Goal: Find specific page/section: Find specific page/section

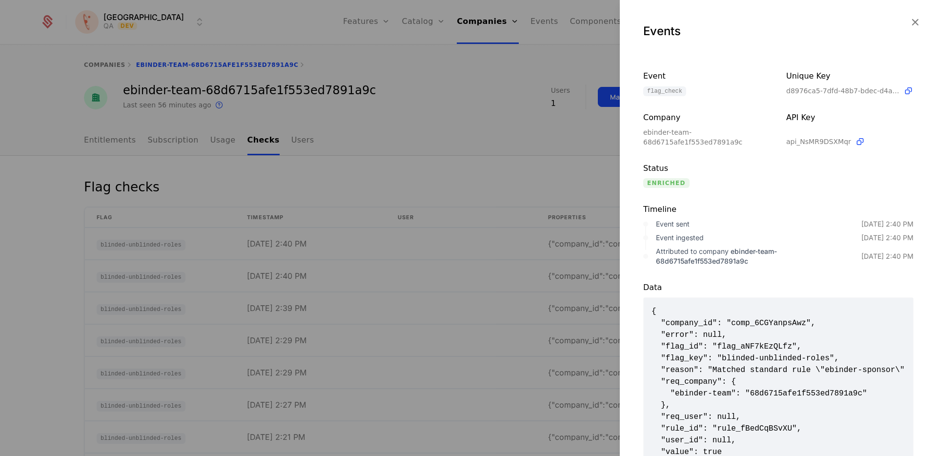
scroll to position [48, 0]
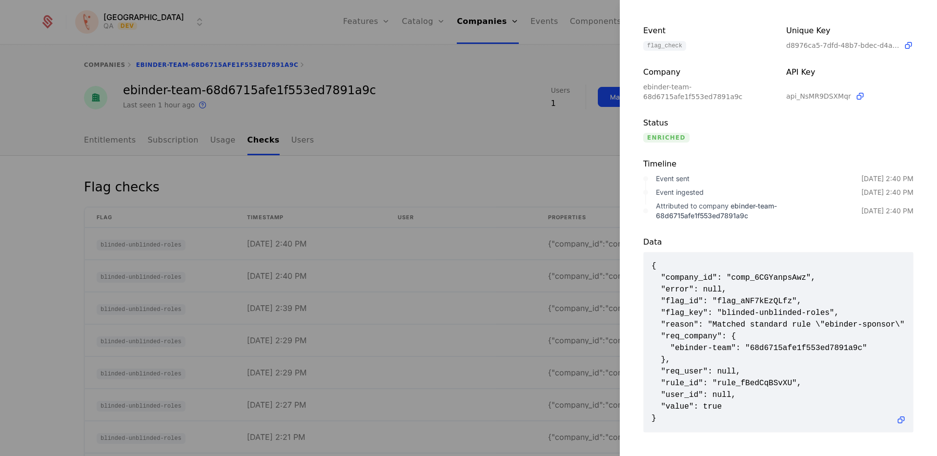
click at [68, 154] on div at bounding box center [468, 228] width 937 height 456
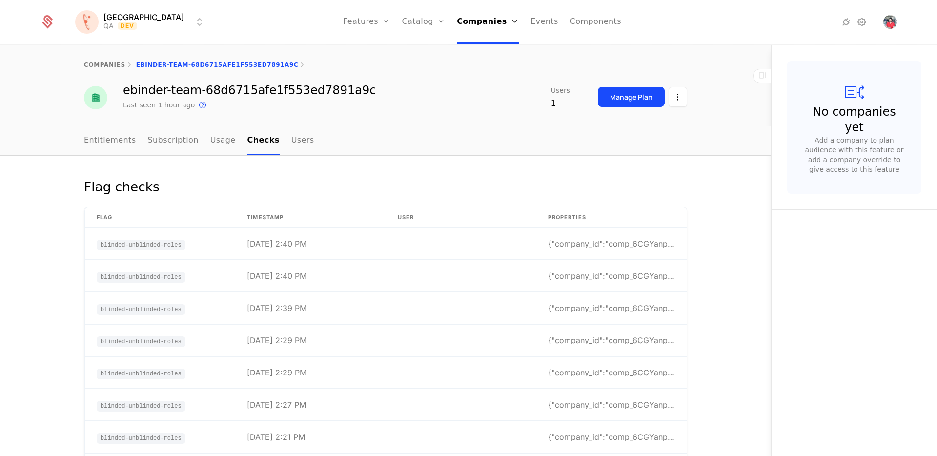
click at [106, 139] on link "Entitlements" at bounding box center [110, 140] width 52 height 29
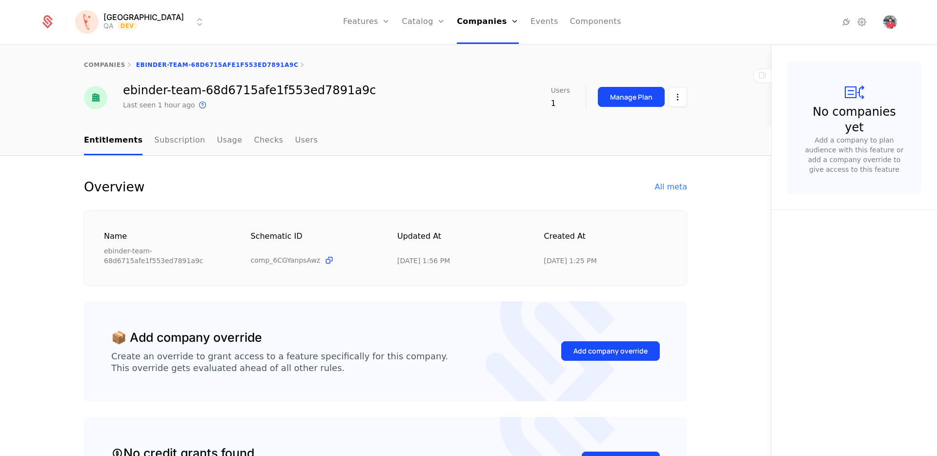
click at [673, 186] on div "All meta" at bounding box center [671, 187] width 32 height 12
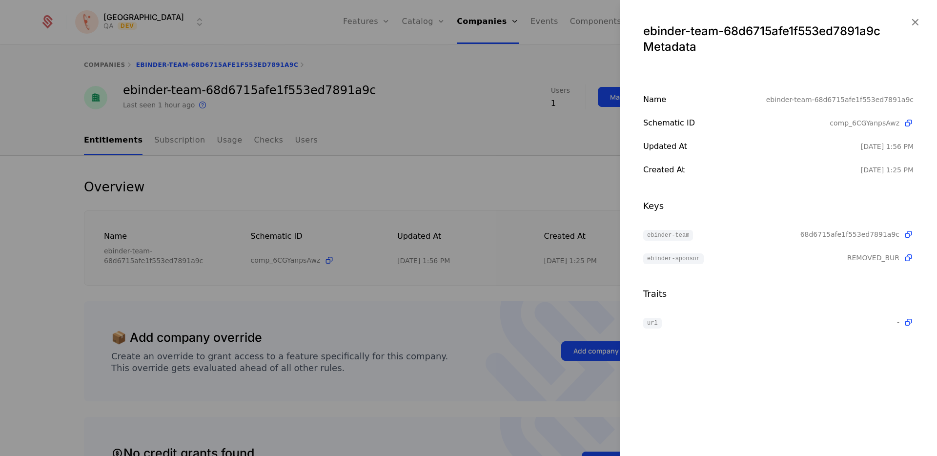
click at [877, 252] on div "REMOVED_BUR" at bounding box center [880, 258] width 66 height 12
copy span "REMOVED_BUR"
click at [213, 137] on div at bounding box center [468, 228] width 937 height 456
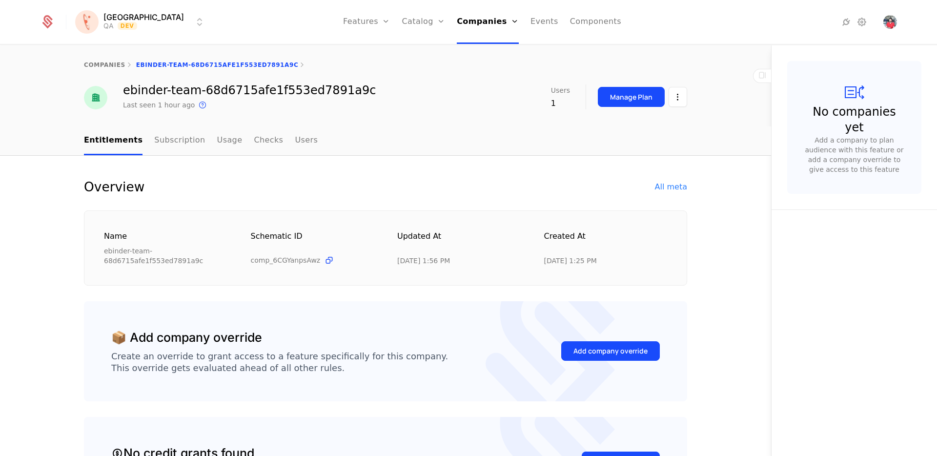
click at [255, 144] on link "Checks" at bounding box center [268, 140] width 29 height 29
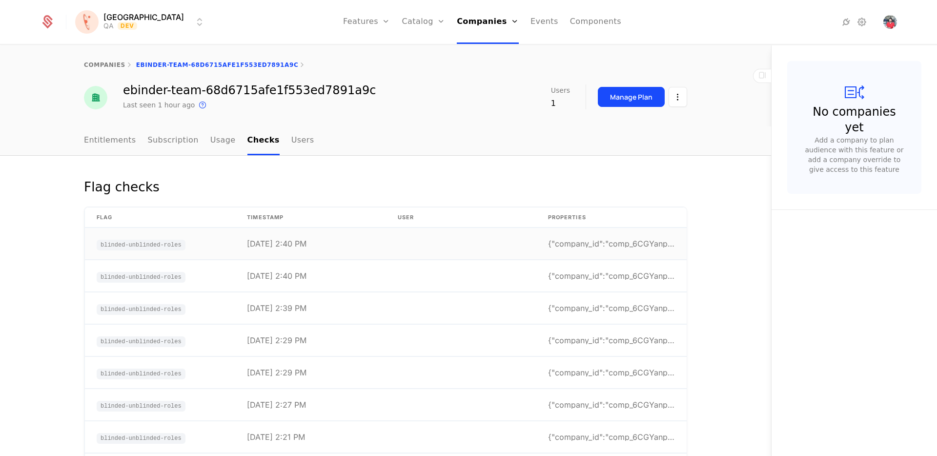
click at [477, 244] on td at bounding box center [461, 244] width 150 height 32
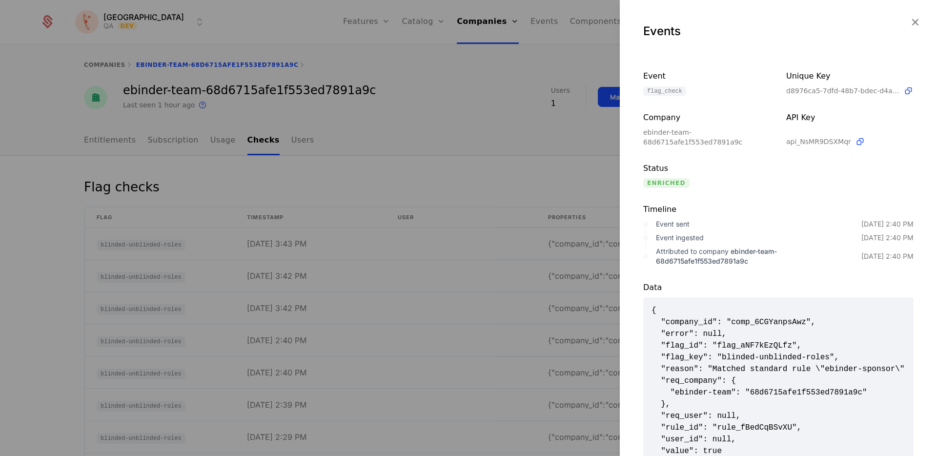
click at [356, 26] on div at bounding box center [468, 228] width 937 height 456
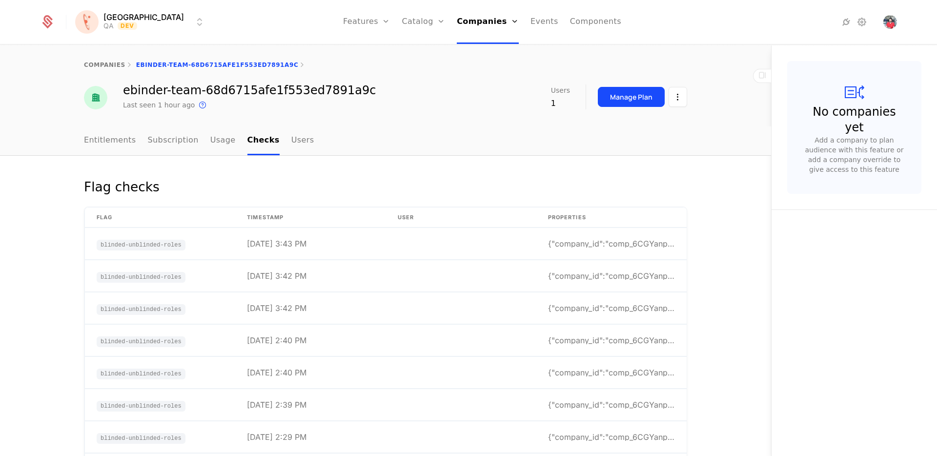
click at [361, 67] on link "Flags" at bounding box center [377, 64] width 45 height 8
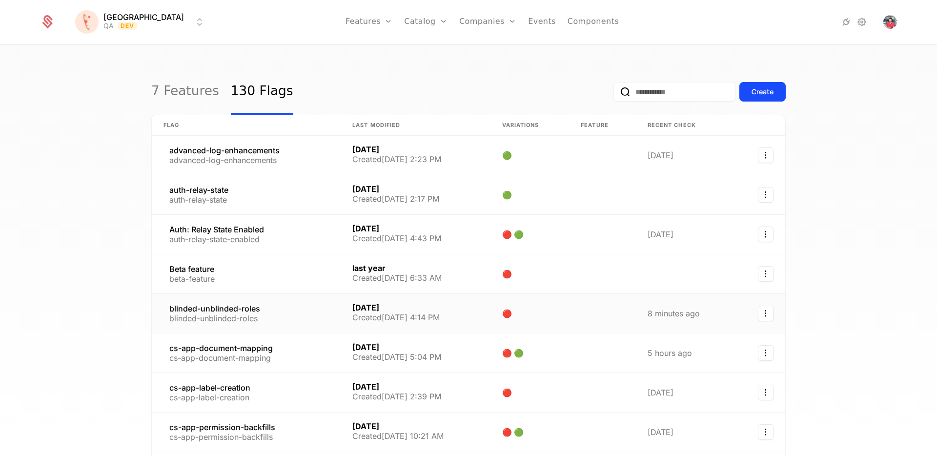
click at [234, 312] on link at bounding box center [246, 313] width 189 height 39
